Goal: Check status

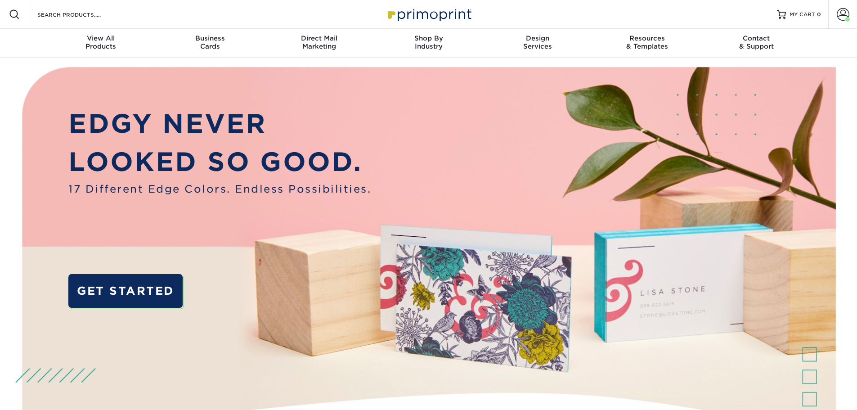
click at [840, 18] on span at bounding box center [842, 14] width 13 height 13
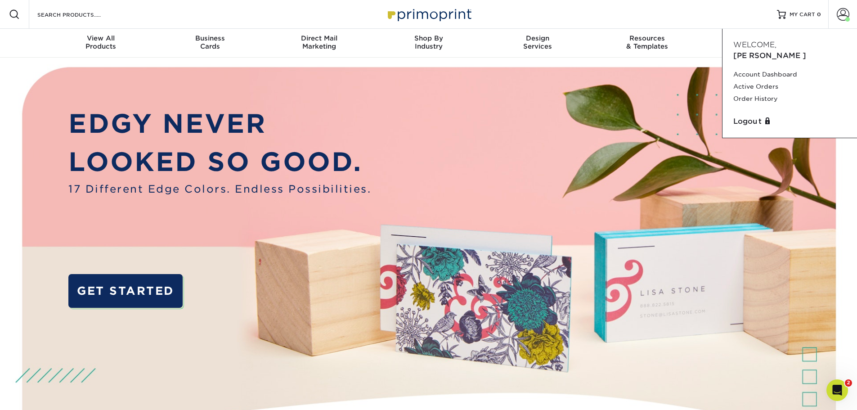
click at [755, 93] on link "Order History" at bounding box center [789, 99] width 113 height 12
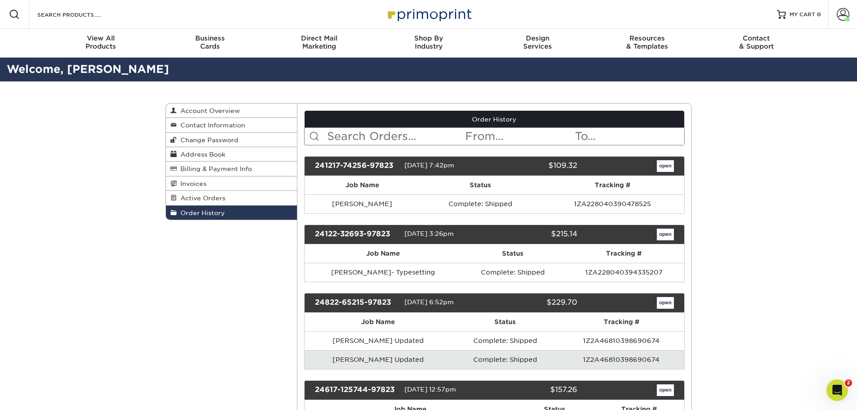
scroll to position [90, 0]
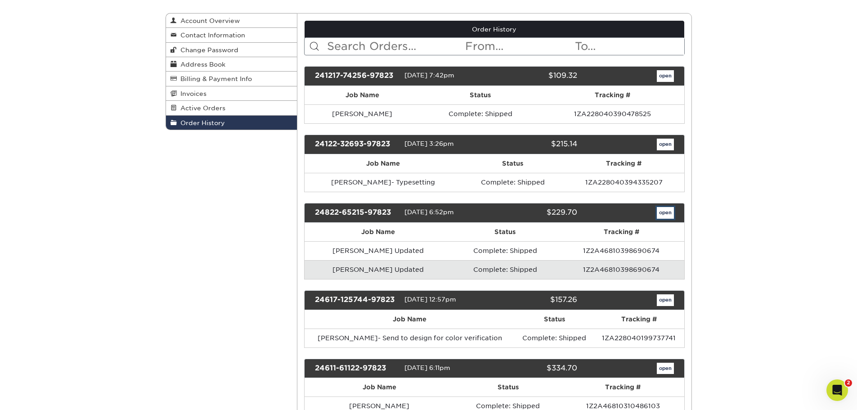
click at [665, 216] on link "open" at bounding box center [664, 213] width 17 height 12
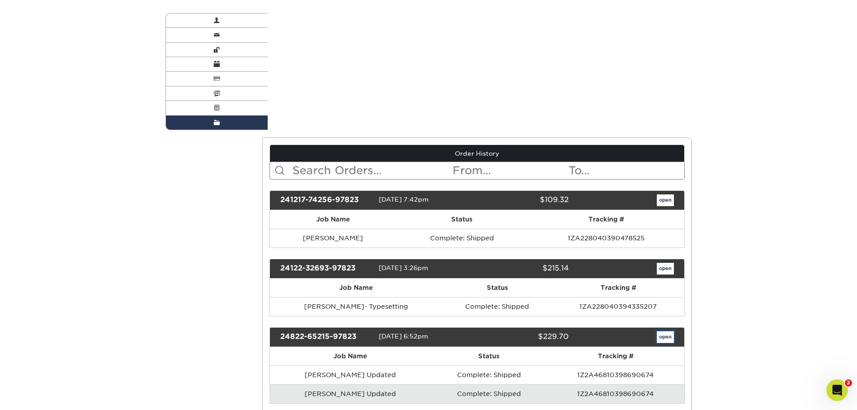
scroll to position [0, 0]
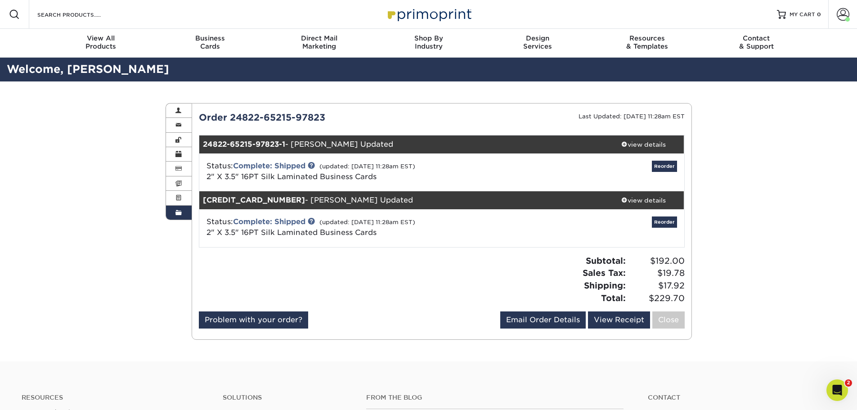
click at [625, 143] on span at bounding box center [624, 144] width 6 height 6
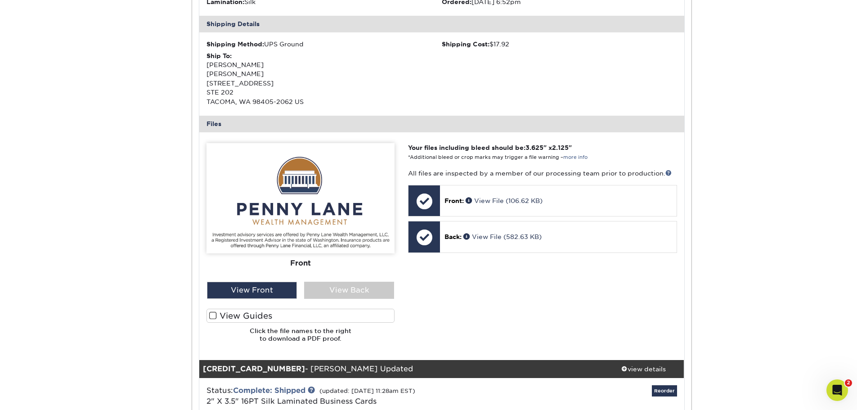
scroll to position [270, 0]
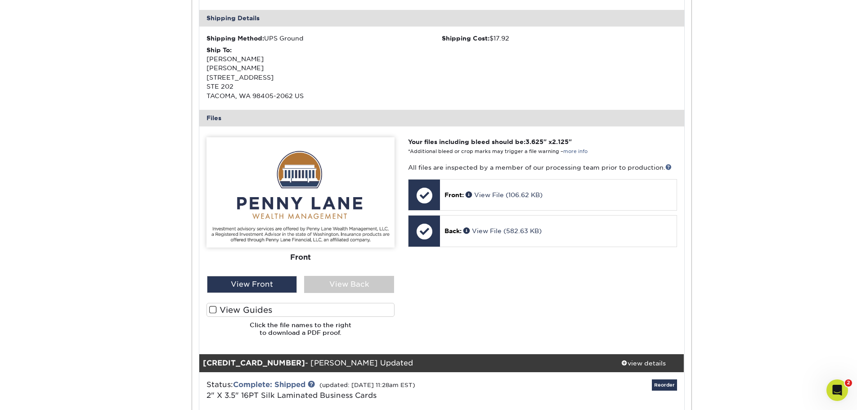
click at [459, 399] on div "Status: Complete: Shipped (updated: 12/10/2024 11:28am EST) 2" X 3.5" 16PT Silk…" at bounding box center [361, 390] width 322 height 22
click at [336, 276] on div "View Back" at bounding box center [349, 284] width 90 height 17
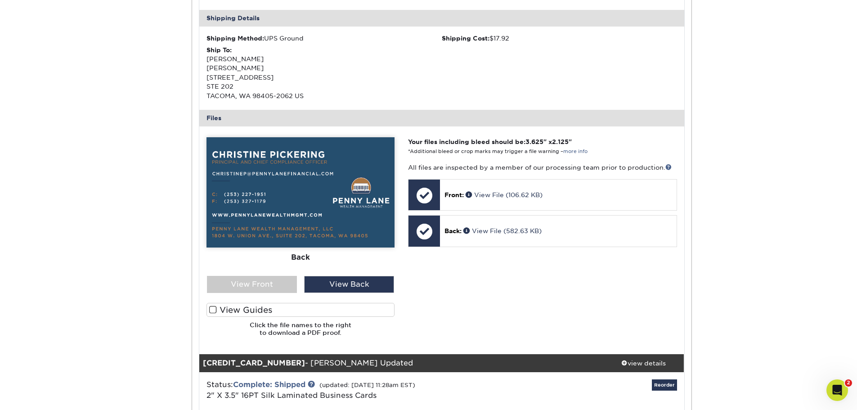
click at [272, 278] on div "View Front" at bounding box center [252, 284] width 90 height 17
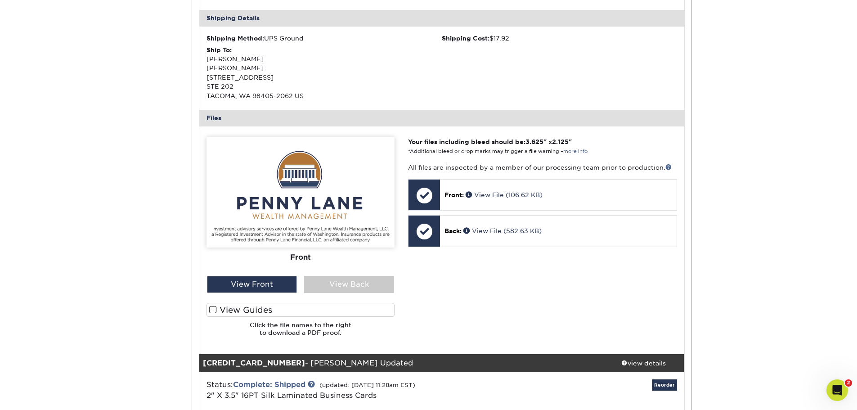
click at [327, 284] on div "View Back" at bounding box center [349, 284] width 90 height 17
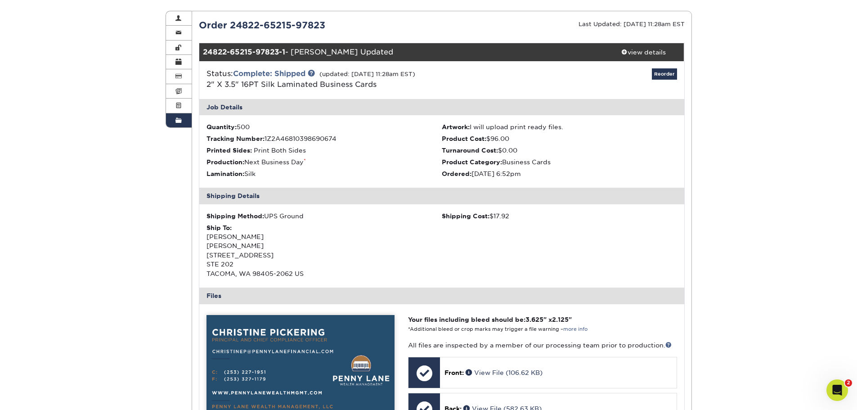
scroll to position [90, 0]
